Goal: Task Accomplishment & Management: Manage account settings

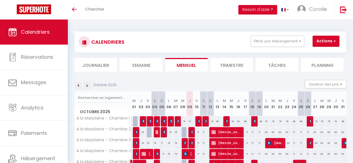
scroll to position [56, 0]
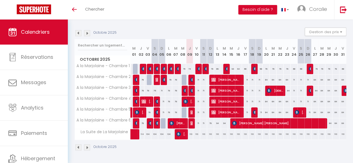
click at [189, 66] on div "74" at bounding box center [189, 69] width 7 height 10
type input "74"
type input "Jeu 09 Octobre 2025"
type input "Ven 10 Octobre 2025"
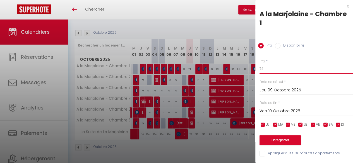
click at [268, 68] on input "74" at bounding box center [305, 69] width 93 height 10
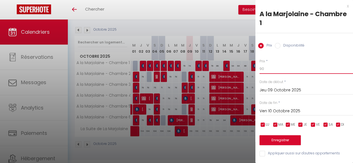
type input "90"
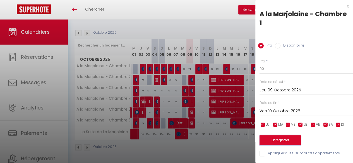
click at [288, 140] on button "Enregistrer" at bounding box center [279, 140] width 41 height 10
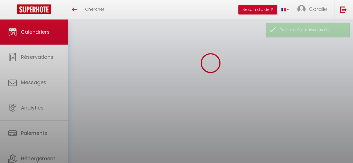
select select
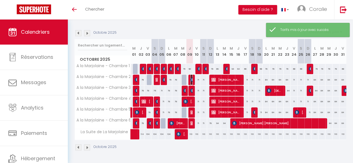
click at [190, 78] on img at bounding box center [192, 80] width 4 height 4
select select "OK"
select select "KO"
select select "0"
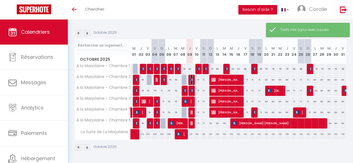
select select "1"
select select
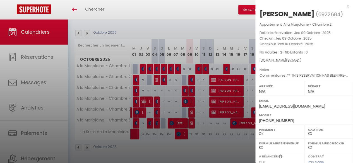
click at [344, 5] on div "x" at bounding box center [301, 6] width 93 height 7
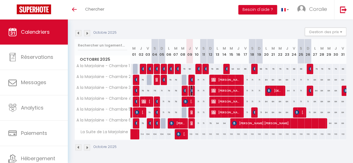
click at [190, 88] on img at bounding box center [192, 90] width 4 height 4
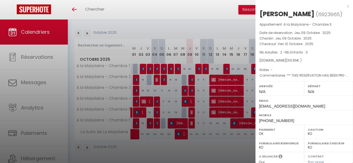
click at [343, 7] on div "x" at bounding box center [301, 6] width 93 height 7
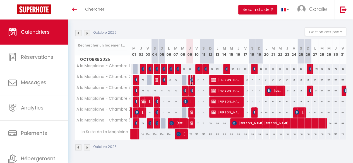
click at [191, 78] on img at bounding box center [192, 80] width 4 height 4
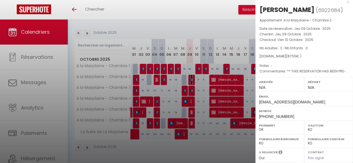
scroll to position [0, 0]
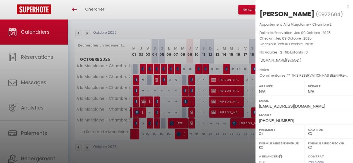
click at [343, 5] on div "x" at bounding box center [301, 6] width 93 height 7
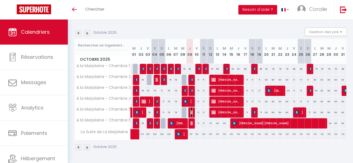
click at [190, 110] on img at bounding box center [192, 112] width 4 height 4
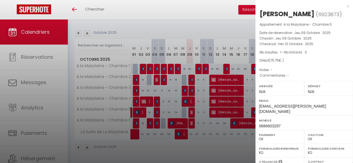
click at [344, 6] on div "x" at bounding box center [301, 6] width 93 height 7
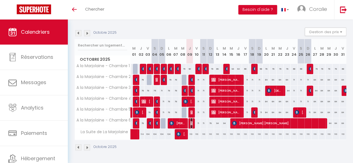
click at [190, 121] on img at bounding box center [192, 123] width 4 height 4
select select "KO"
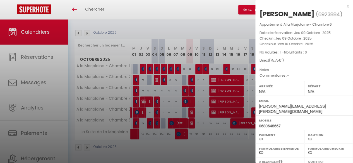
click at [343, 7] on div "x" at bounding box center [301, 6] width 93 height 7
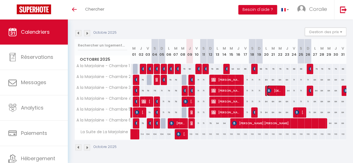
click at [269, 85] on span "[DEMOGRAPHIC_DATA][PERSON_NAME]" at bounding box center [275, 90] width 16 height 11
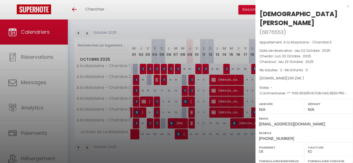
click at [344, 5] on div "x" at bounding box center [301, 6] width 93 height 7
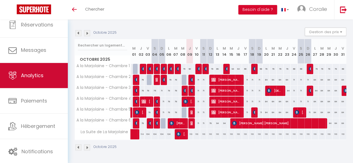
click at [28, 77] on span "Analytics" at bounding box center [32, 75] width 23 height 7
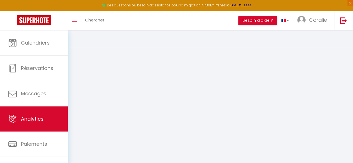
select select "2025"
select select "10"
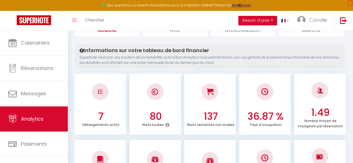
scroll to position [19, 0]
